Goal: Check status: Check status

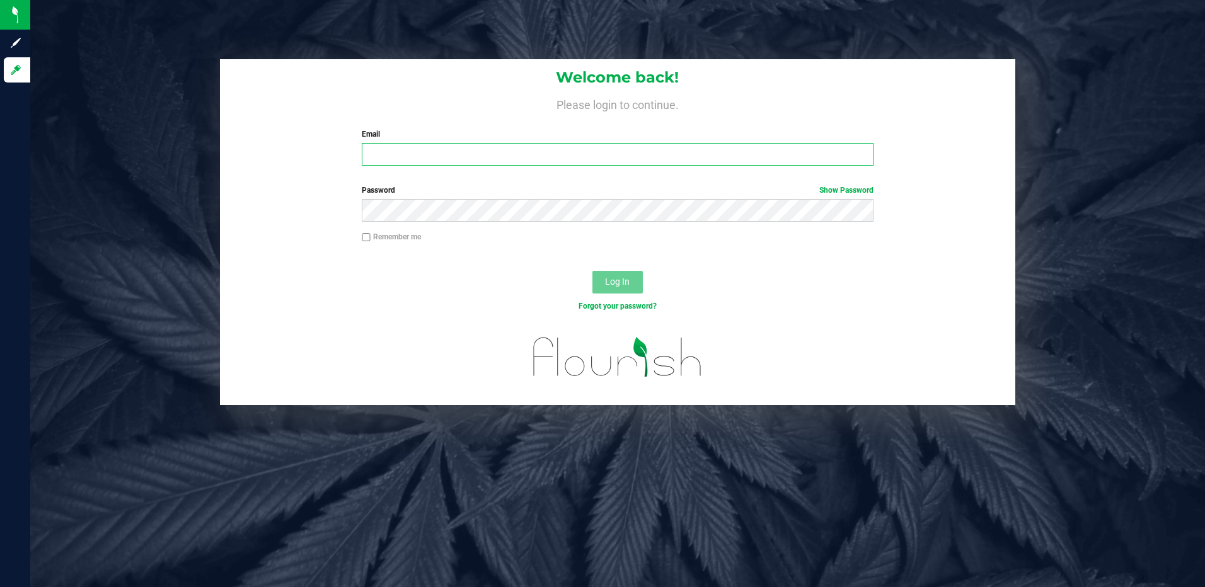
click at [418, 158] on input "Email" at bounding box center [618, 154] width 512 height 23
type input "[EMAIL_ADDRESS][DOMAIN_NAME]"
click at [592, 271] on button "Log In" at bounding box center [617, 282] width 50 height 23
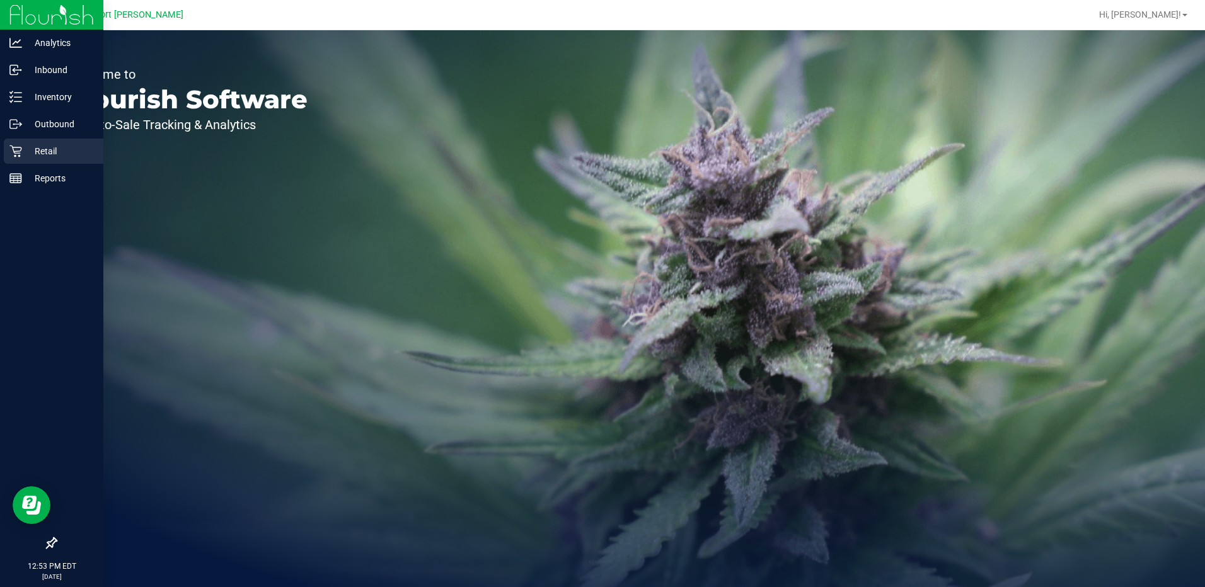
click at [47, 149] on p "Retail" at bounding box center [60, 151] width 76 height 15
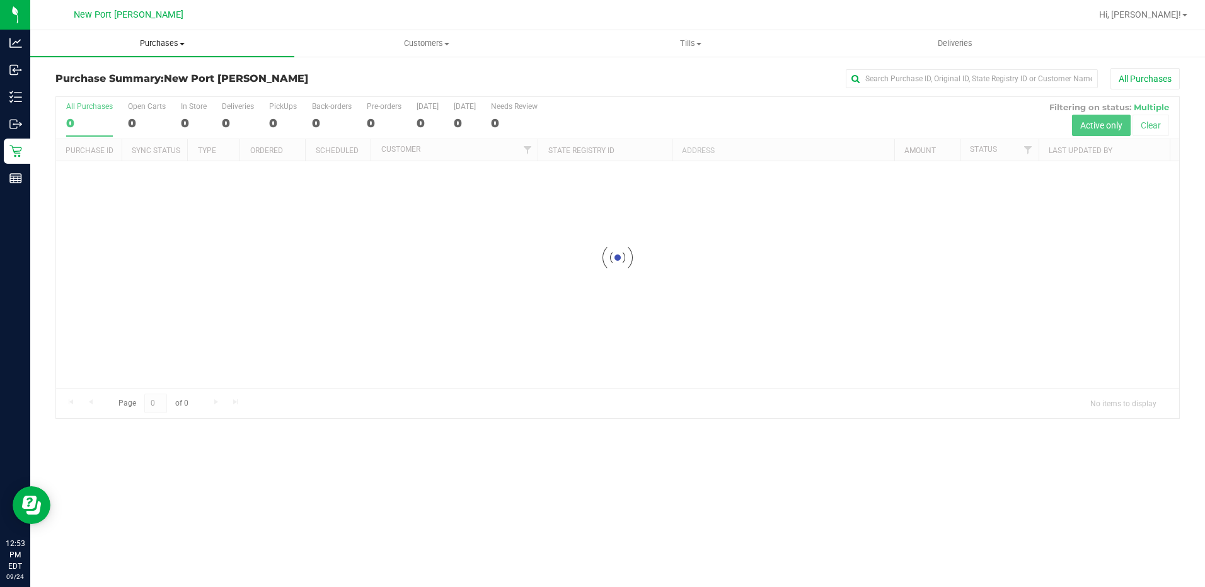
click at [181, 45] on span at bounding box center [182, 44] width 5 height 3
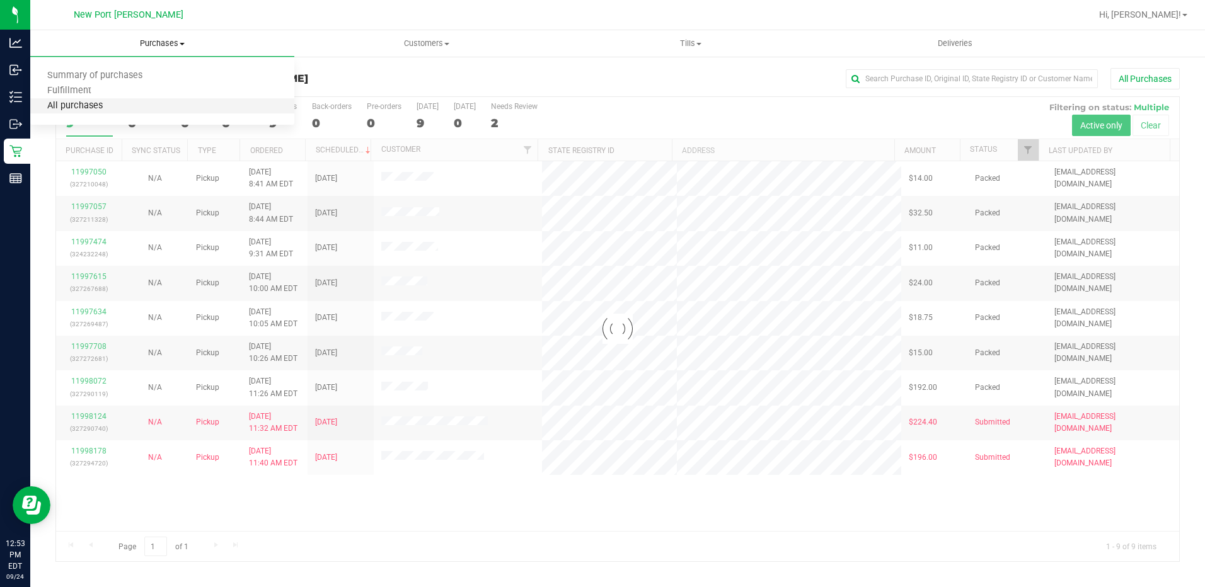
click at [105, 102] on span "All purchases" at bounding box center [74, 106] width 89 height 11
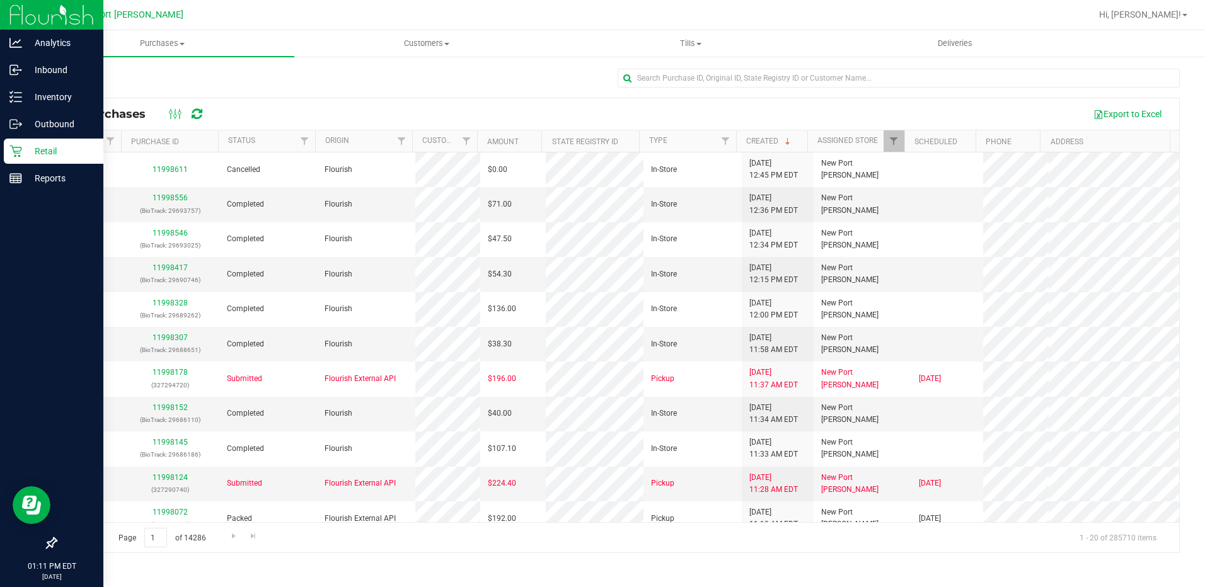
click at [48, 153] on p "Retail" at bounding box center [60, 151] width 76 height 15
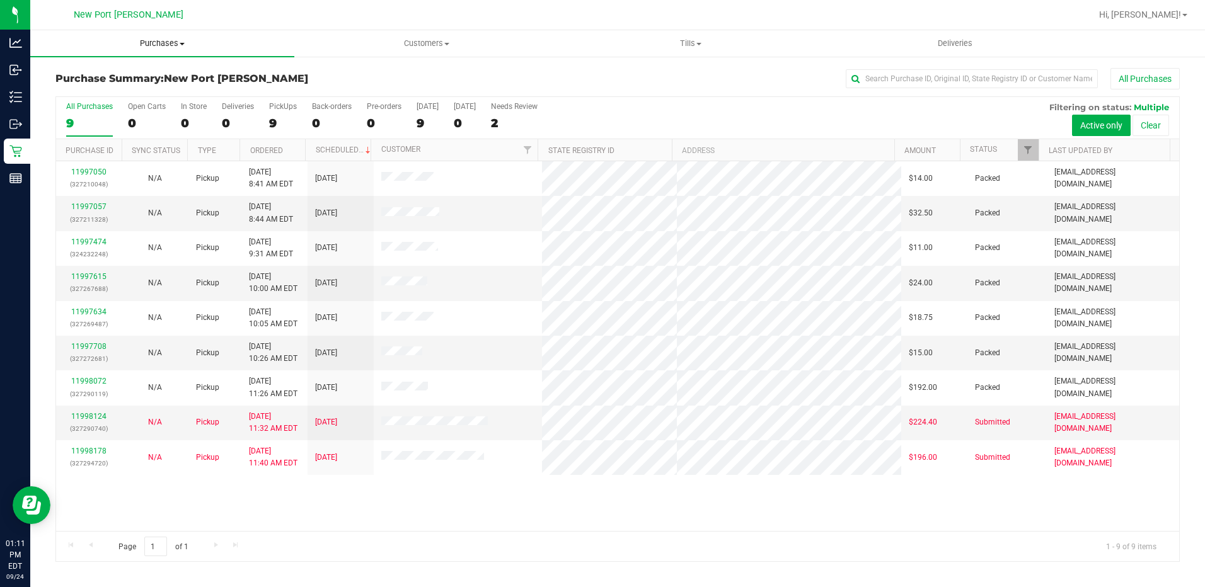
click at [181, 46] on span "Purchases" at bounding box center [162, 43] width 264 height 11
click at [120, 99] on li "All purchases" at bounding box center [162, 106] width 264 height 15
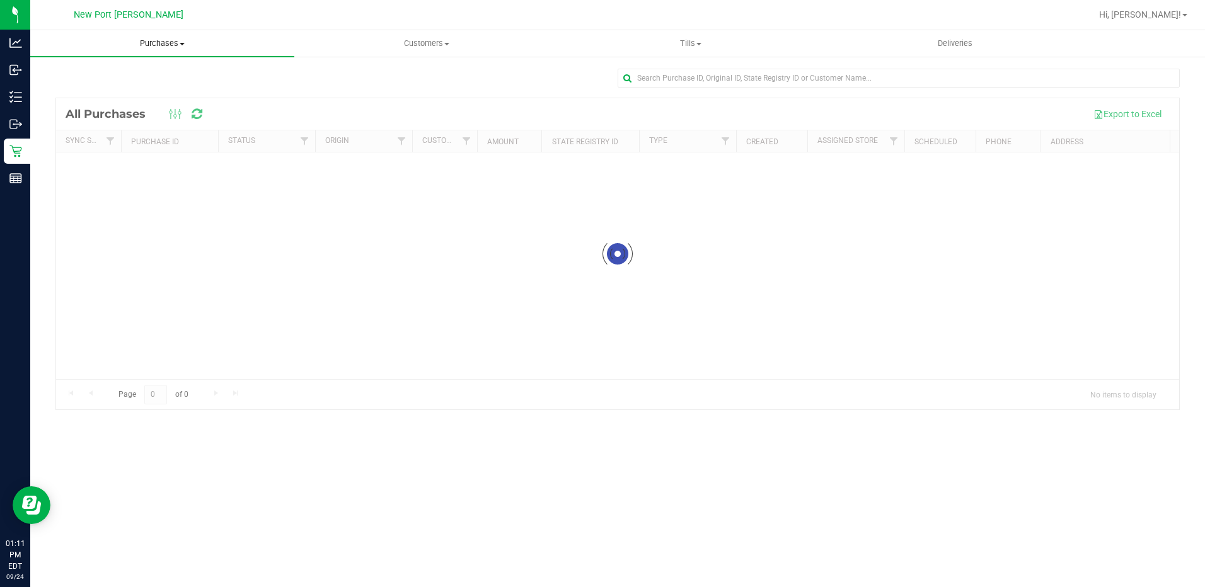
click at [182, 45] on span "Purchases" at bounding box center [162, 43] width 264 height 11
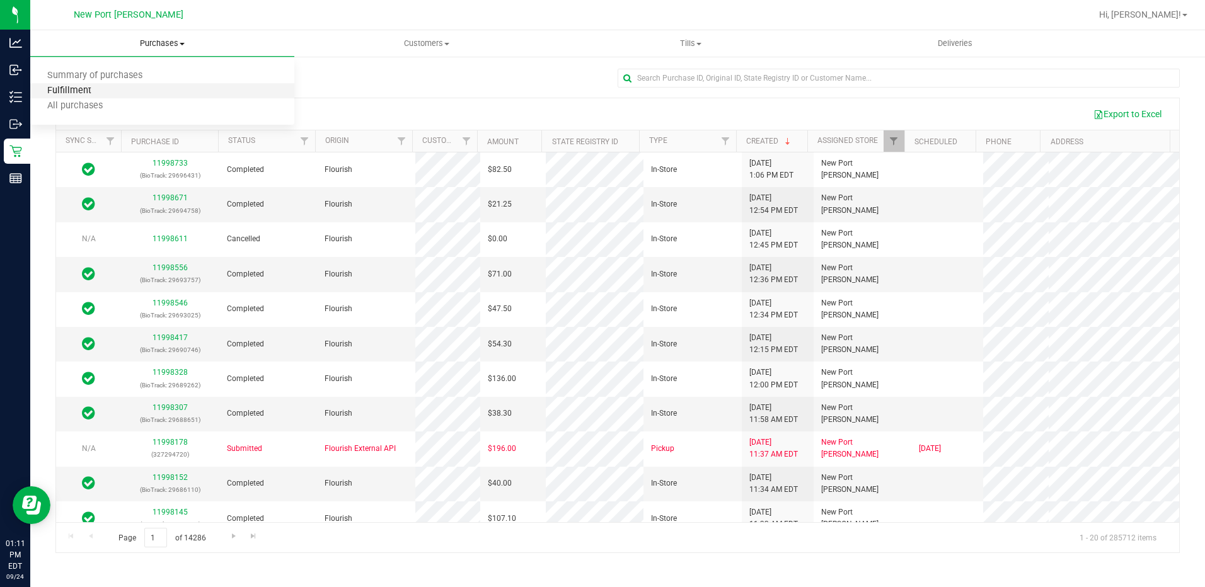
click at [67, 95] on span "Fulfillment" at bounding box center [69, 91] width 78 height 11
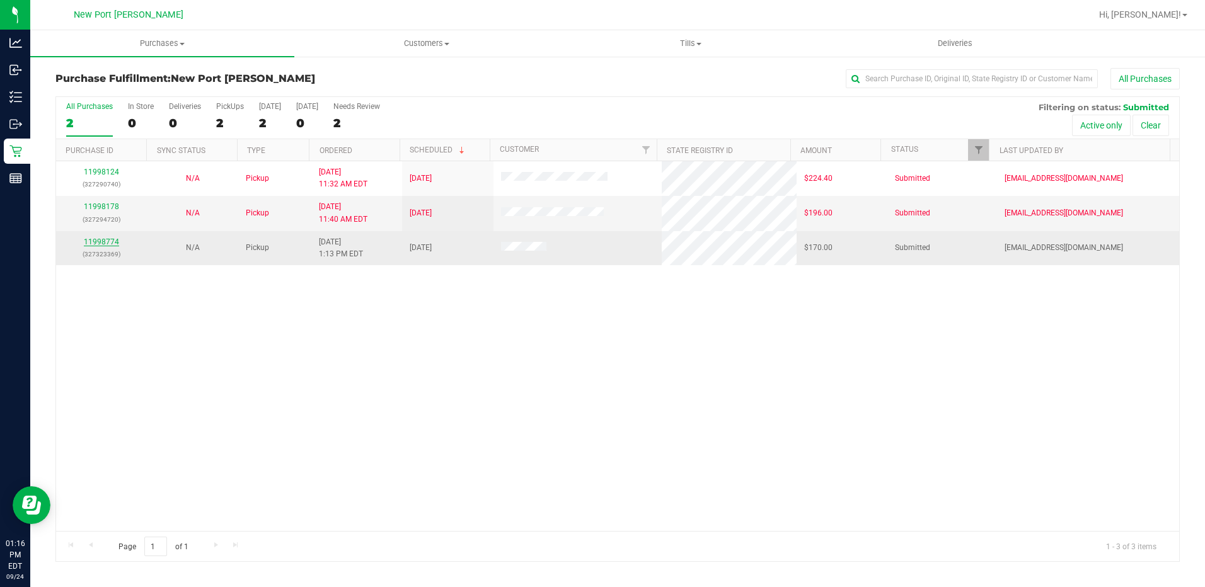
click at [109, 239] on link "11998774" at bounding box center [101, 242] width 35 height 9
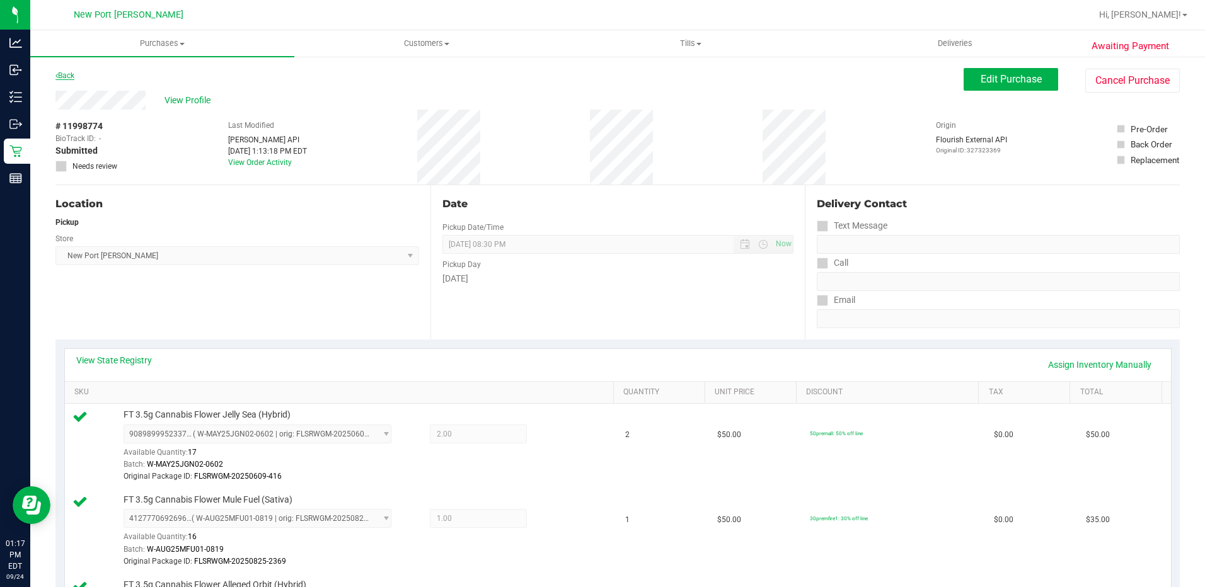
click at [70, 72] on link "Back" at bounding box center [64, 75] width 19 height 9
